Goal: Information Seeking & Learning: Check status

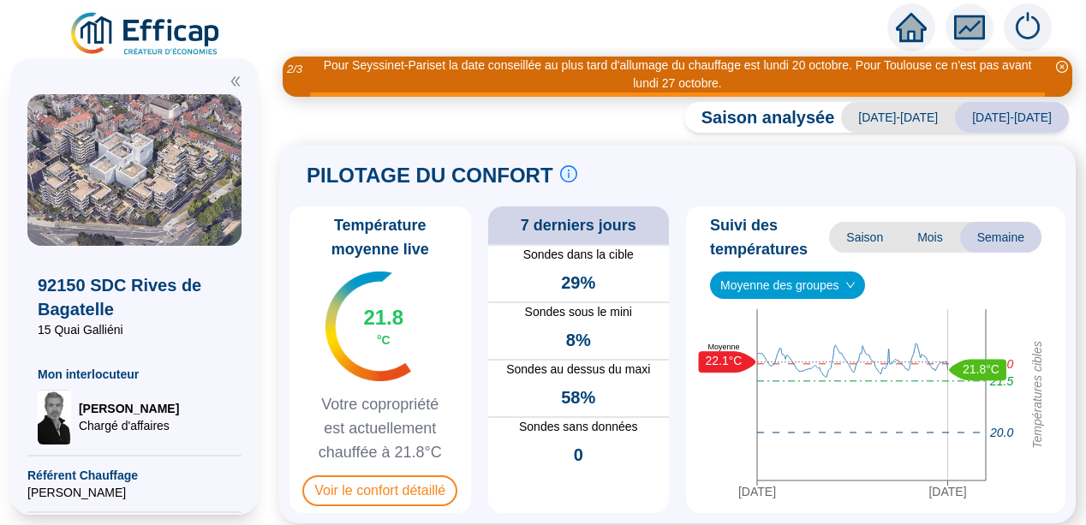
click at [299, 402] on div "PILOTAGE DU CONFORT Le pilotage du confort est fondamental pour le confort de t…" at bounding box center [677, 334] width 797 height 379
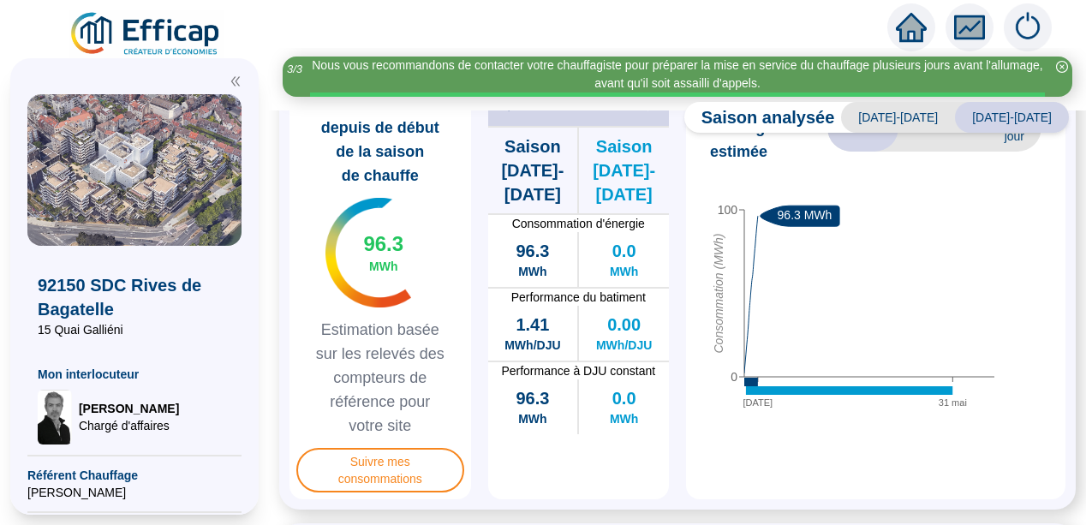
scroll to position [480, 0]
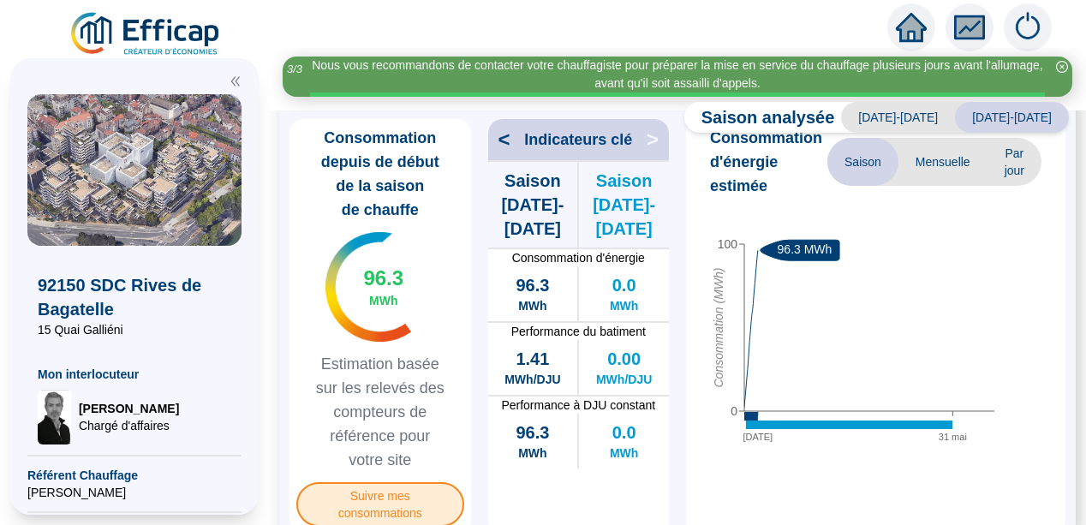
click at [382, 505] on span "Suivre mes consommations" at bounding box center [380, 504] width 168 height 45
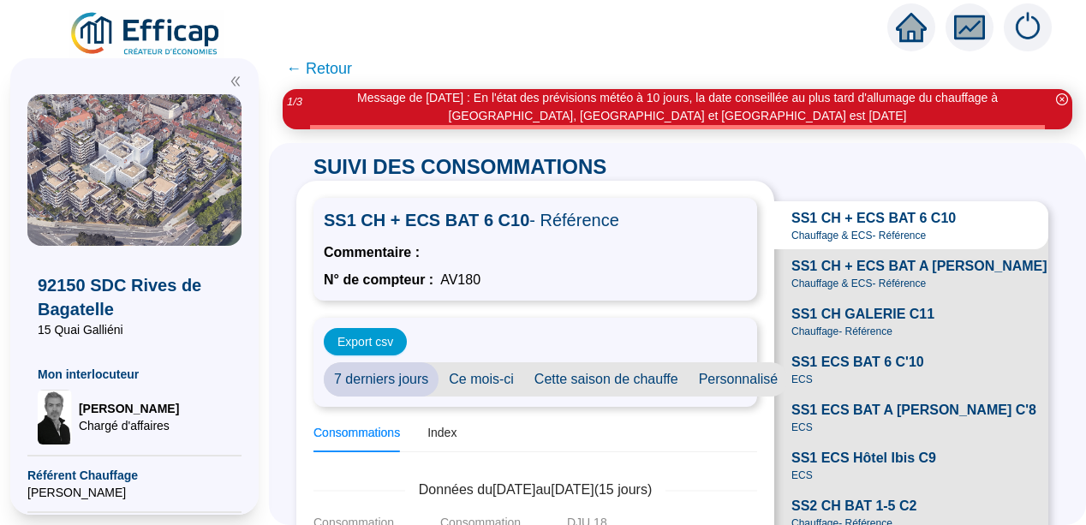
click at [285, 379] on div "SUIVI DES CONSOMMATIONS SS1 CH + ECS BAT 6 C10 - Référence Commentaire : N° de …" at bounding box center [677, 334] width 817 height 382
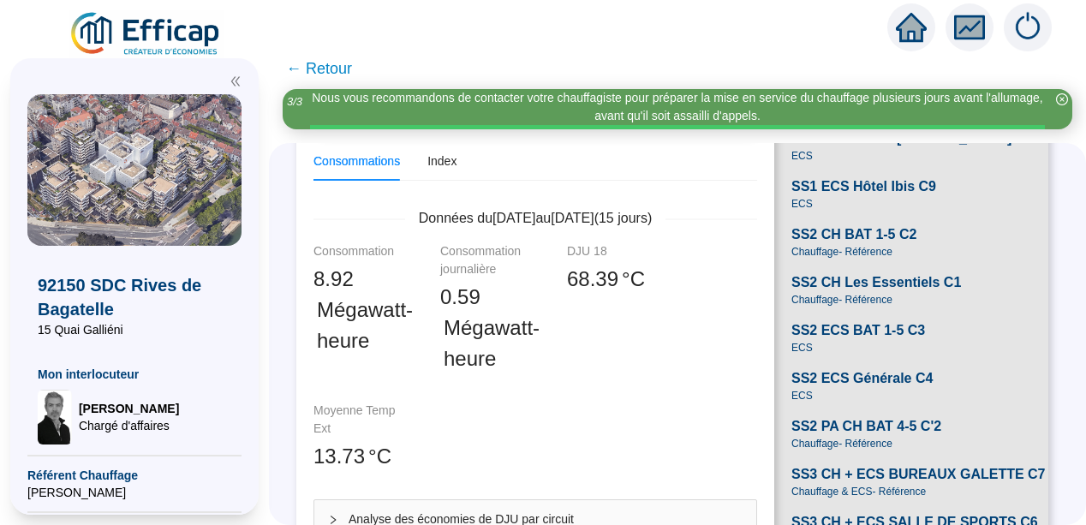
scroll to position [274, 0]
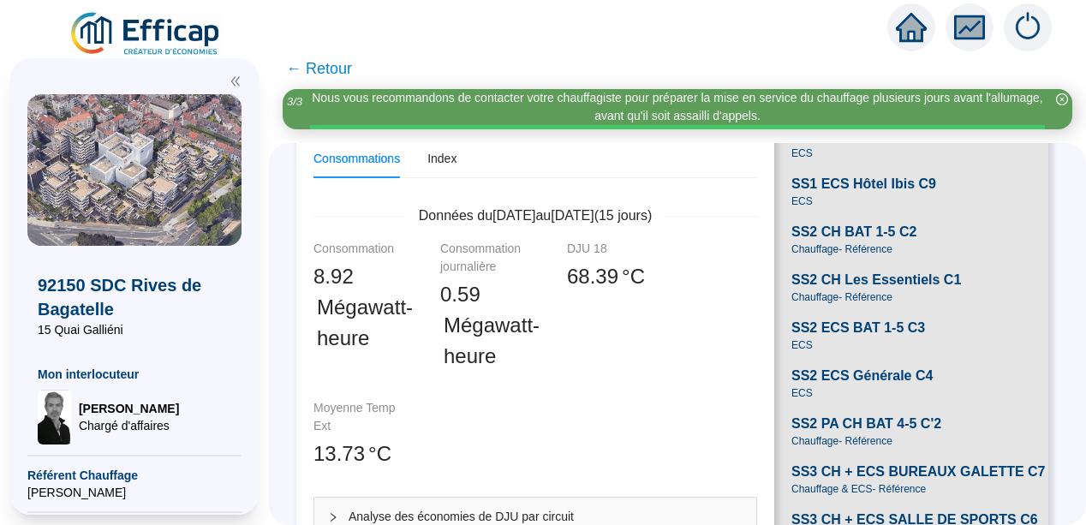
click at [815, 256] on span "Chauffage - Référence" at bounding box center [841, 249] width 101 height 14
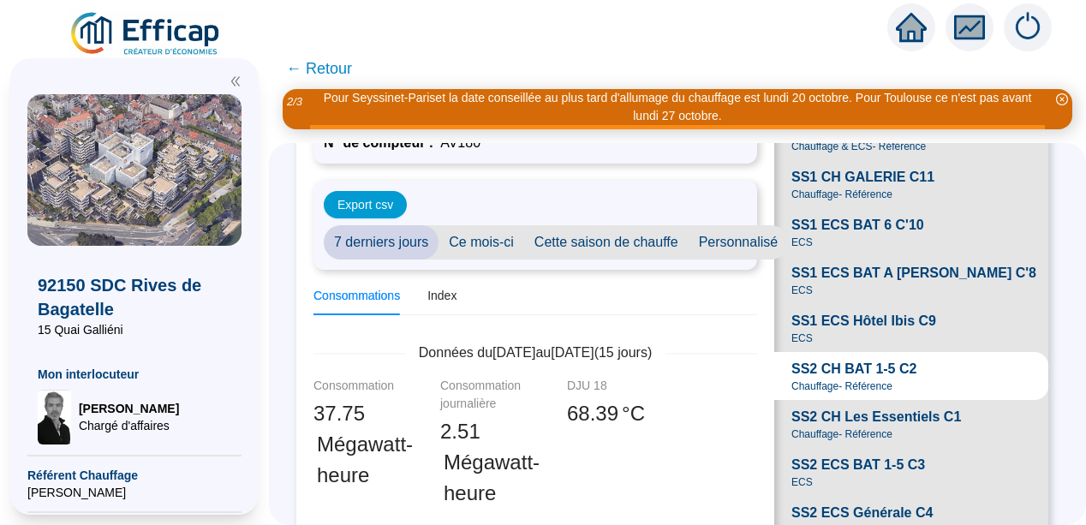
scroll to position [103, 0]
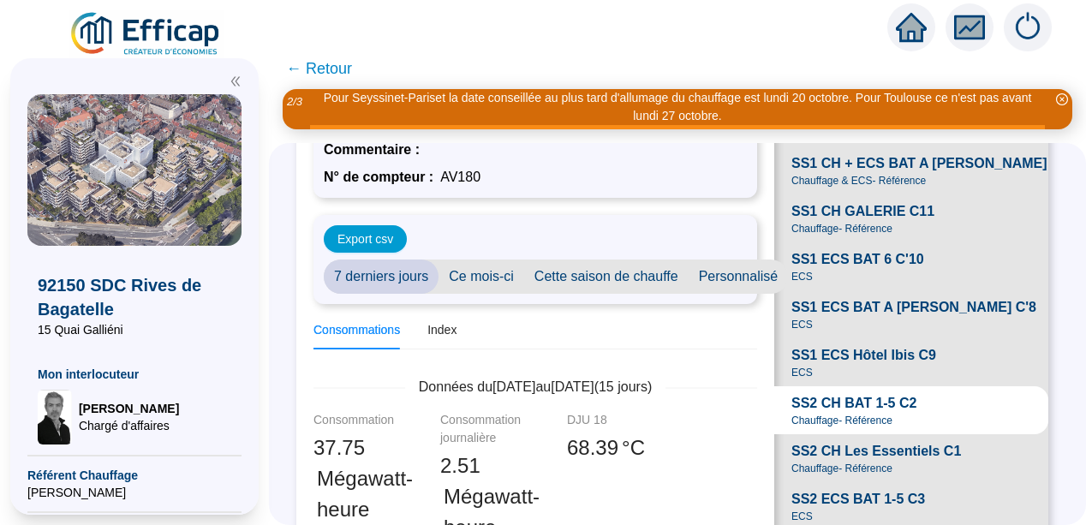
click at [839, 222] on span "SS1 CH GALERIE C11" at bounding box center [862, 211] width 143 height 21
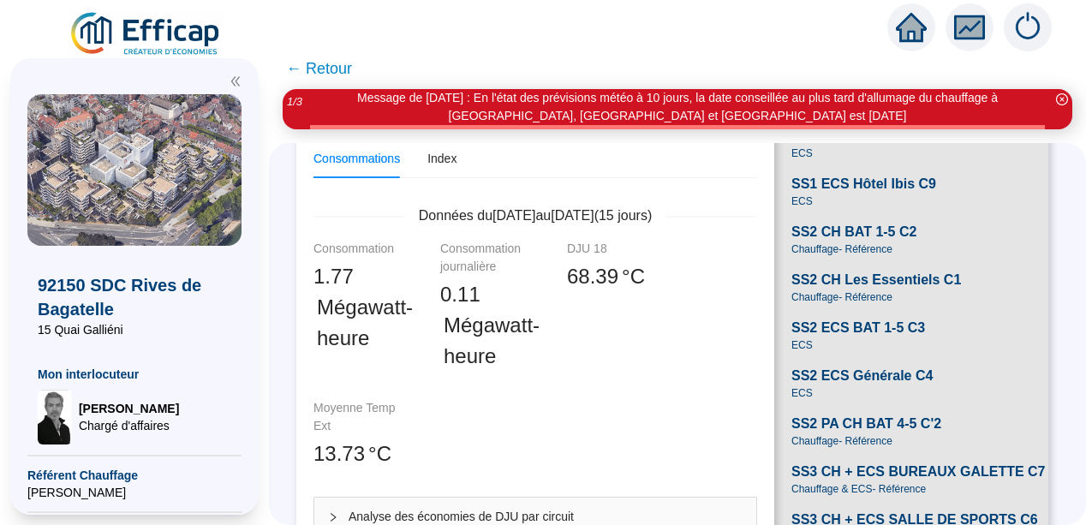
scroll to position [240, 0]
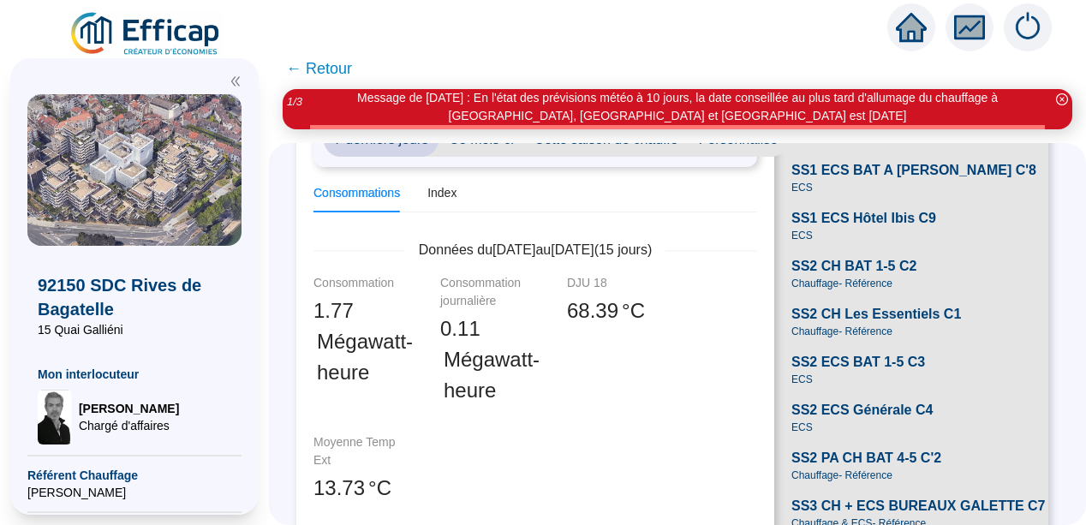
click at [839, 194] on div "SS1 ECS BAT A [PERSON_NAME] C'8 ECS" at bounding box center [913, 177] width 245 height 34
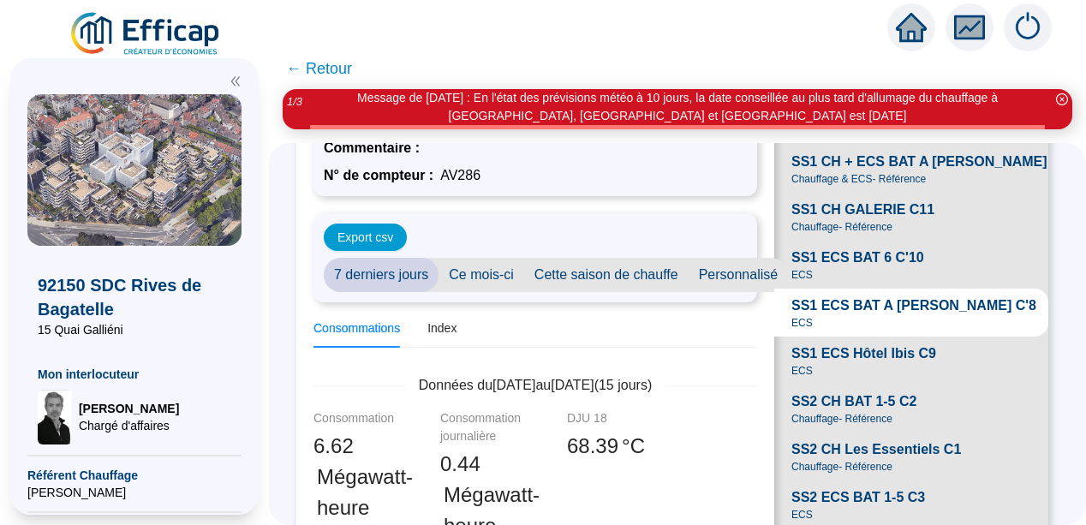
scroll to position [103, 0]
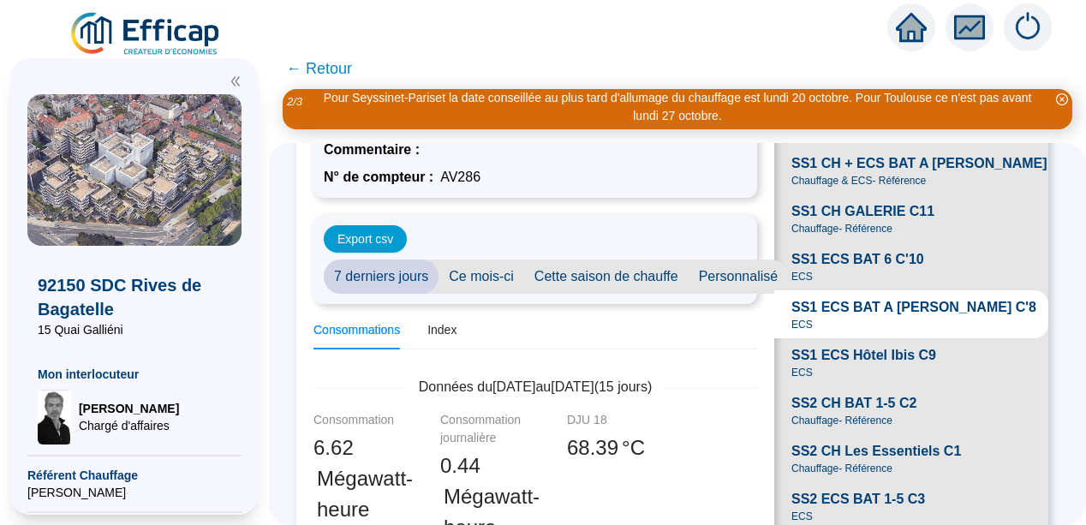
click at [839, 222] on span "SS1 CH GALERIE C11" at bounding box center [862, 211] width 143 height 21
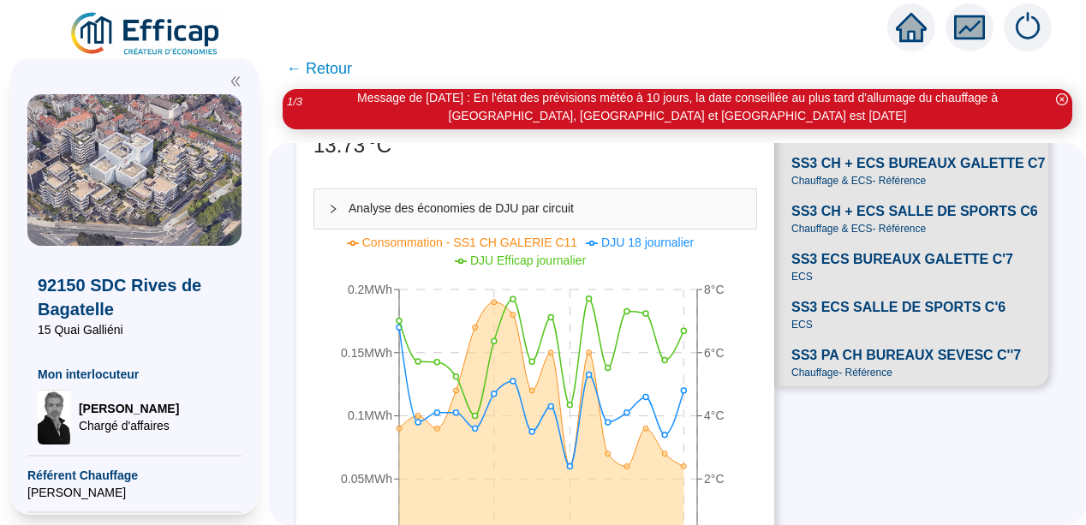
scroll to position [548, 0]
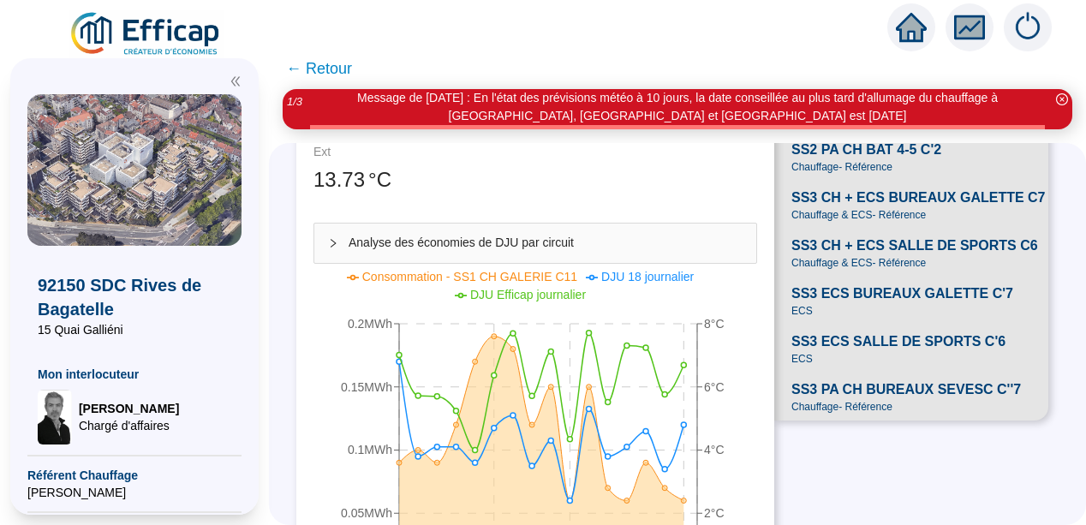
click at [829, 174] on span "Chauffage - Référence" at bounding box center [841, 167] width 101 height 14
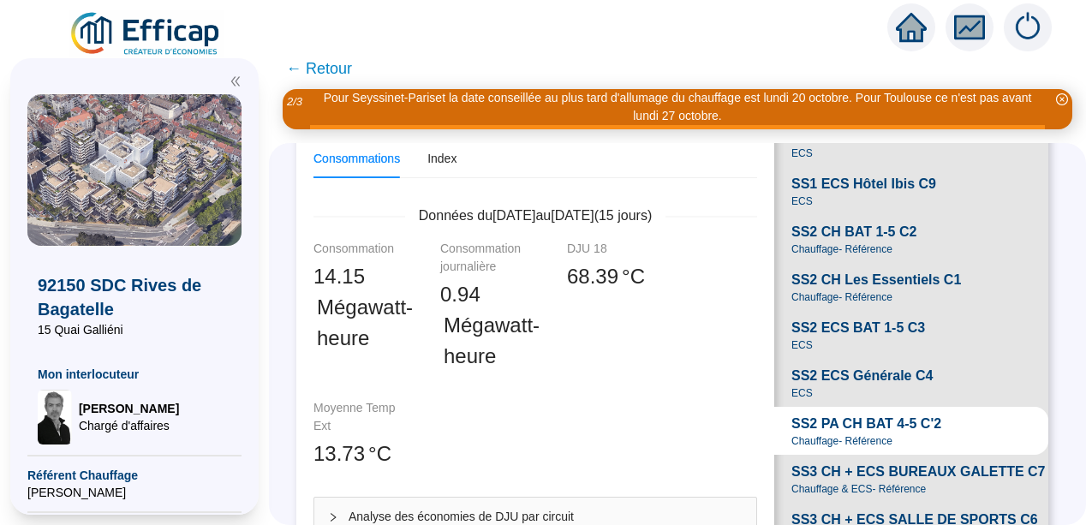
scroll to position [308, 0]
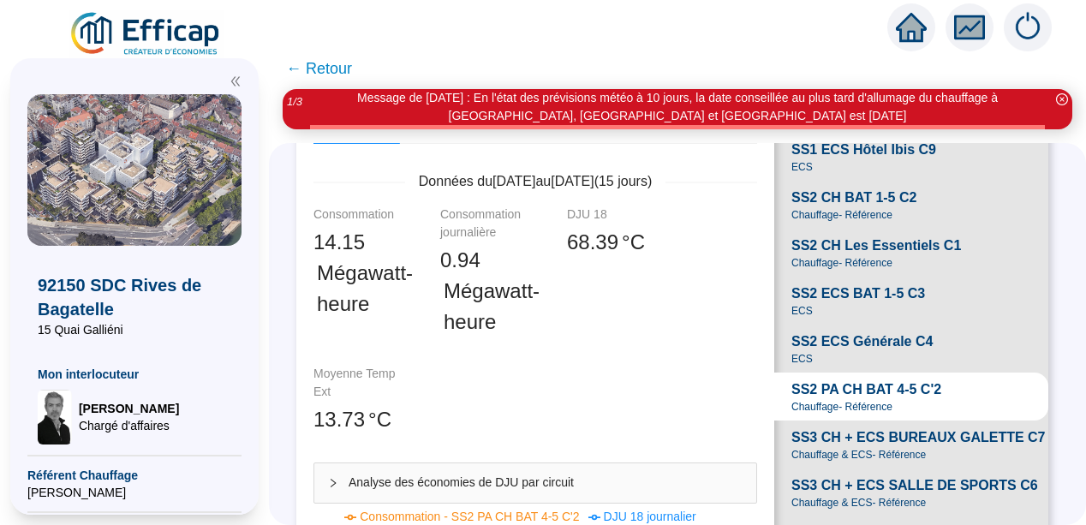
click at [588, 107] on div "Message de [DATE] : En l'état des prévisions météo à 10 jours, la date conseill…" at bounding box center [677, 107] width 735 height 36
click at [10, 2] on div at bounding box center [543, 24] width 1086 height 48
